Goal: Find contact information: Find contact information

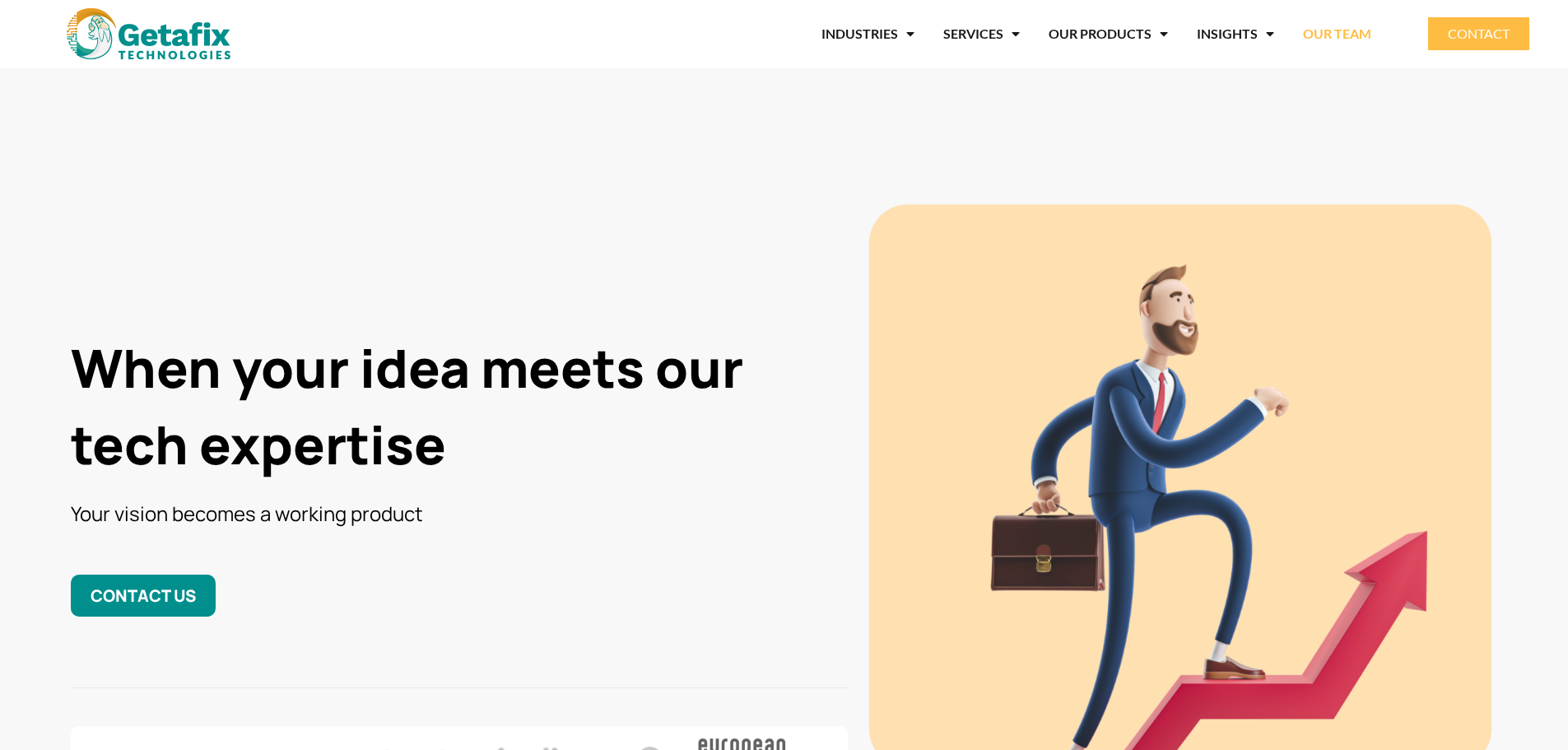
click at [1371, 36] on link "OUR TEAM" at bounding box center [1337, 34] width 68 height 38
click at [1517, 39] on link "CONTACT" at bounding box center [1479, 34] width 101 height 33
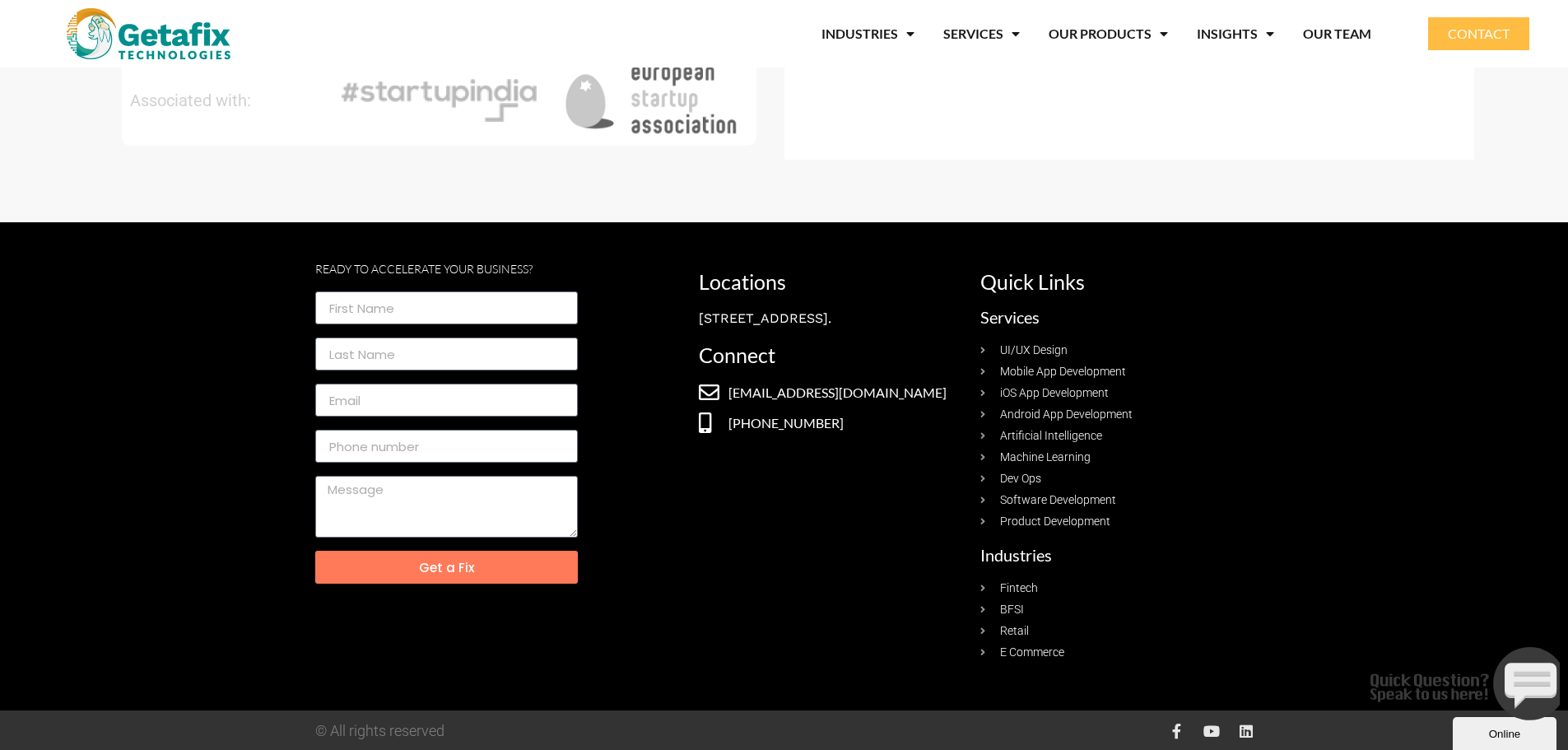
scroll to position [824, 0]
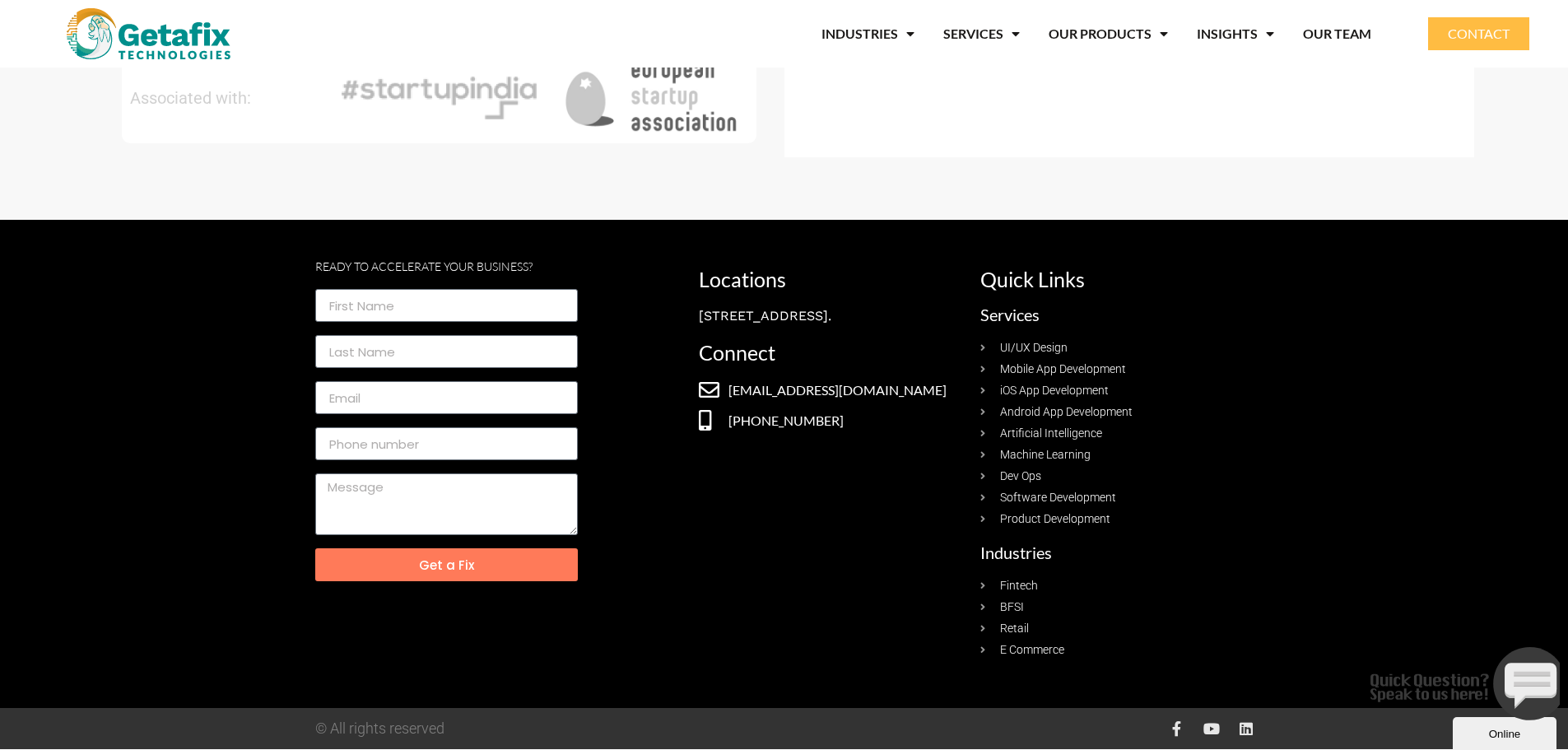
drag, startPoint x: 688, startPoint y: 431, endPoint x: 931, endPoint y: 431, distance: 243.0
click at [923, 431] on div "Ready to Accelerate your business? Get a Fix Locations No.88, 5th Block, Korama…" at bounding box center [784, 463] width 938 height 406
drag, startPoint x: 905, startPoint y: 515, endPoint x: 887, endPoint y: 490, distance: 30.8
click at [906, 514] on div "Locations No.88, 5th Block, Koramangala Industrial Area, First Floor, Bangalore…" at bounding box center [832, 463] width 282 height 406
copy link "[PHONE_NUMBER]"
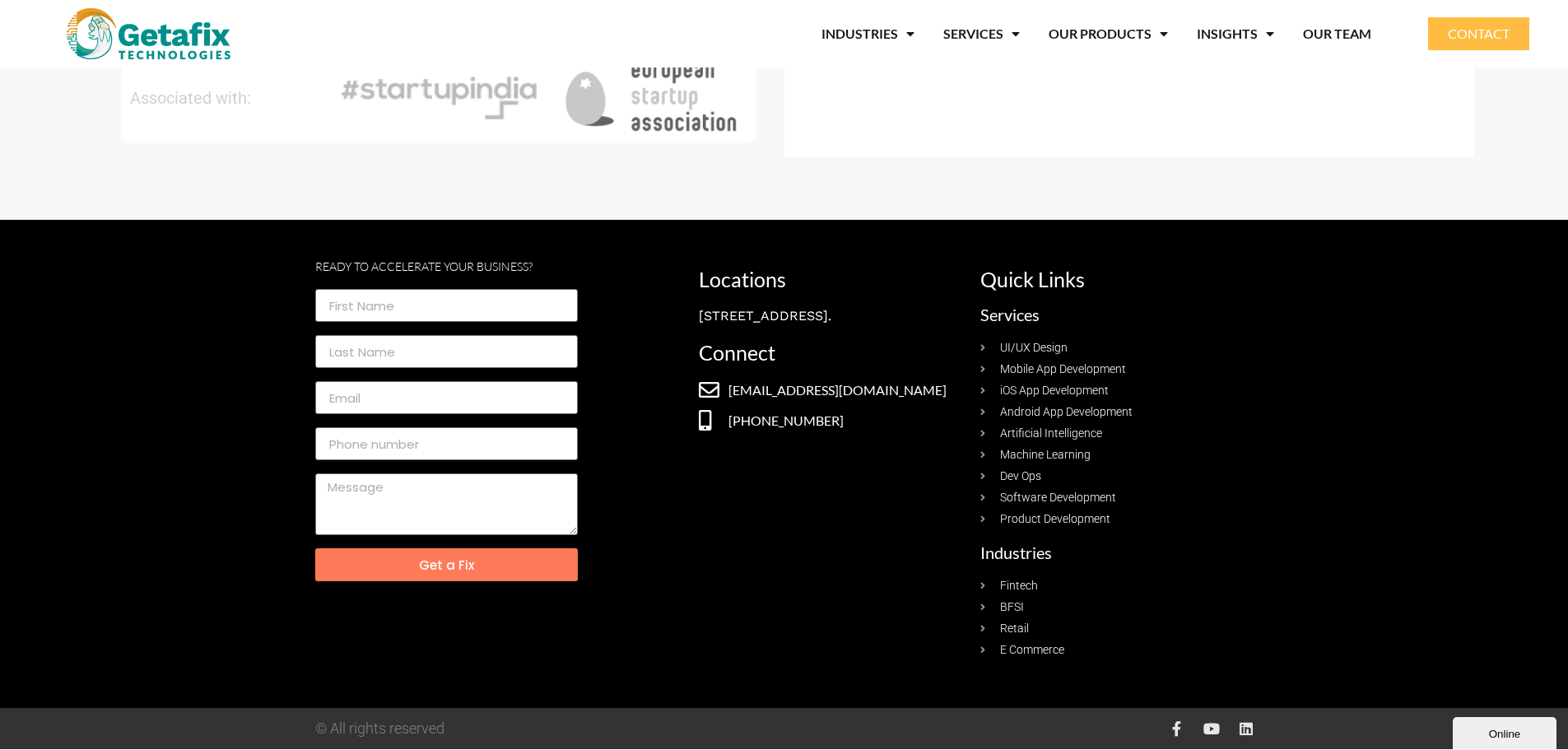
drag, startPoint x: 874, startPoint y: 483, endPoint x: 698, endPoint y: 467, distance: 176.7
click at [698, 467] on div "Locations No.88, 5th Block, Koramangala Industrial Area, First Floor, Bangalore…" at bounding box center [832, 463] width 282 height 406
